Goal: Navigation & Orientation: Find specific page/section

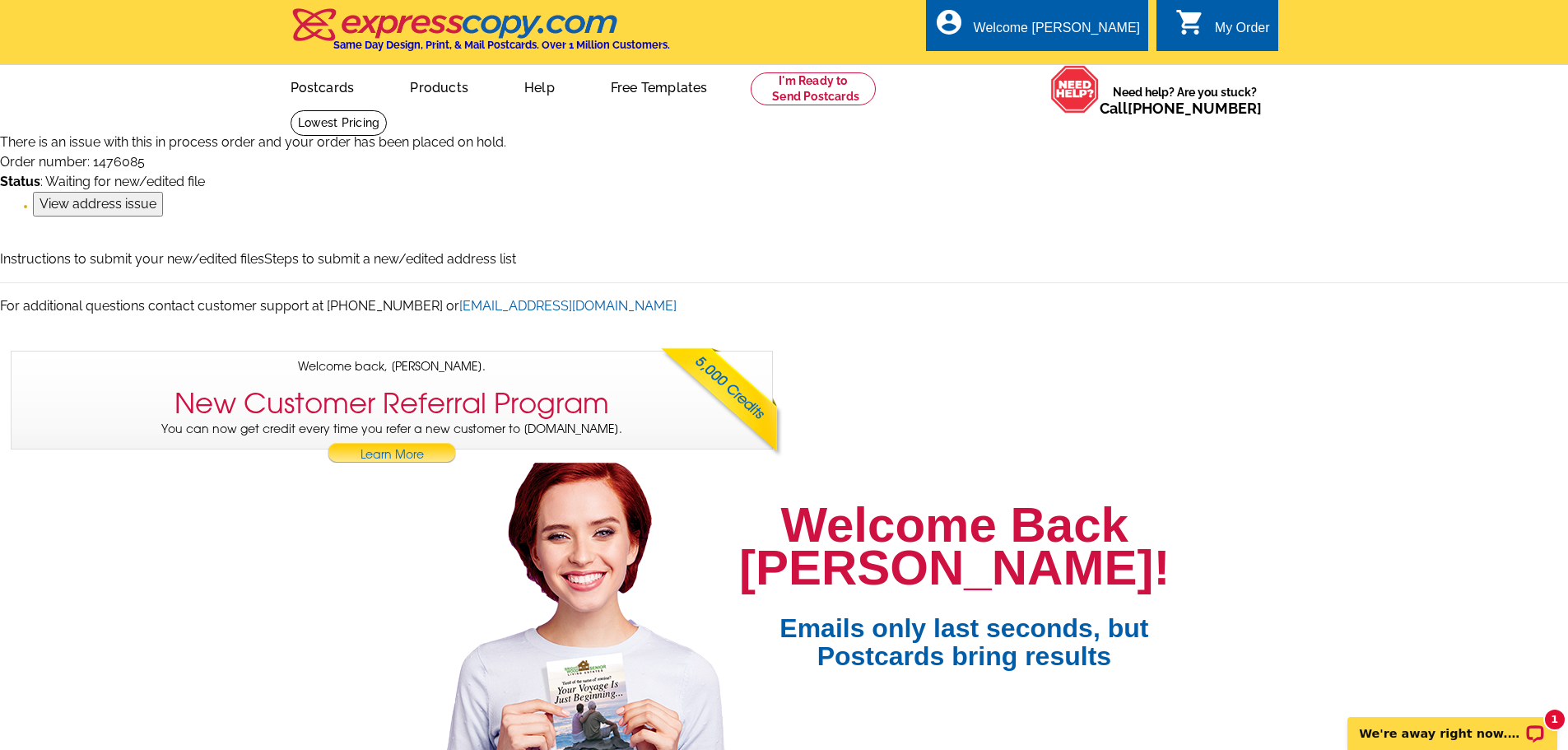
click at [1232, 28] on div "My Order" at bounding box center [1242, 31] width 55 height 23
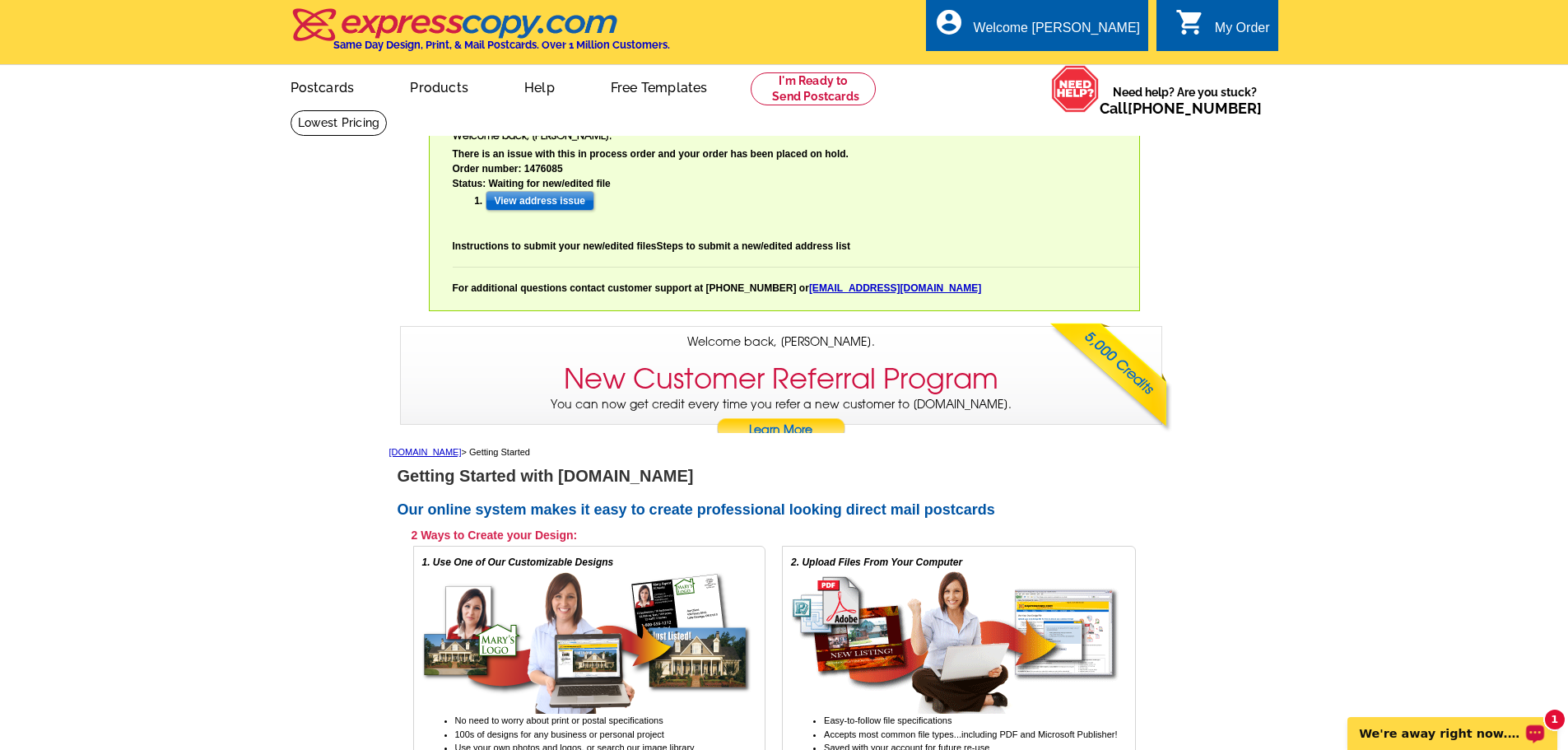
click at [1450, 727] on p "We're away right now. Please check back later!" at bounding box center [1441, 733] width 163 height 13
click at [1282, 243] on div "Welcome back [PERSON_NAME] My Account Logout local_phone Same Day Design, Print…" at bounding box center [784, 212] width 1568 height 425
